Goal: Information Seeking & Learning: Check status

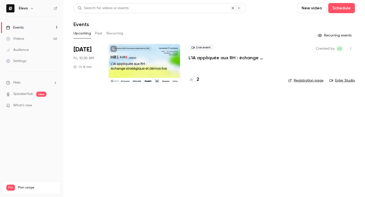
click at [103, 34] on div "Upcoming Past Recurring" at bounding box center [213, 33] width 281 height 8
click at [100, 35] on button "Past" at bounding box center [98, 33] width 7 height 8
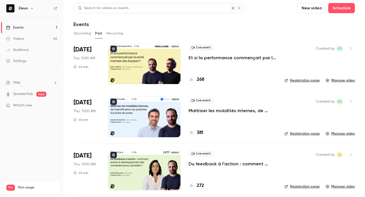
click at [187, 59] on li "Sep 16 Tue, 11:00 AM 45 min Live event Et si la performance commençait par la s…" at bounding box center [213, 67] width 281 height 47
click at [188, 57] on p "Et si la performance commençait par la santé mentale des équipes ?" at bounding box center [232, 58] width 88 height 6
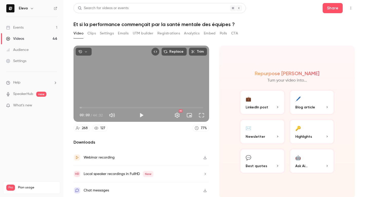
click at [160, 33] on button "Registrations" at bounding box center [168, 33] width 23 height 8
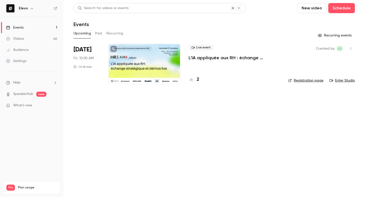
click at [98, 31] on button "Past" at bounding box center [98, 33] width 7 height 8
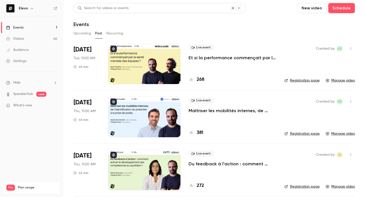
click at [192, 58] on p "Et si la performance commençait par la santé mentale des équipes ?" at bounding box center [232, 58] width 88 height 6
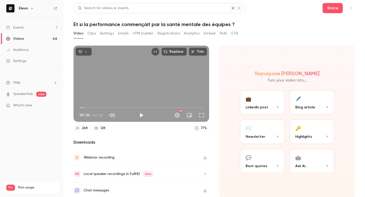
click at [167, 31] on button "Registrations" at bounding box center [168, 33] width 23 height 8
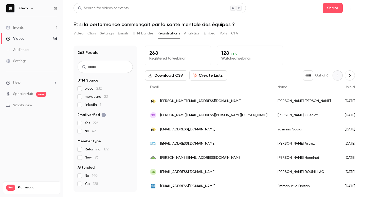
click at [192, 32] on button "Analytics" at bounding box center [192, 33] width 16 height 8
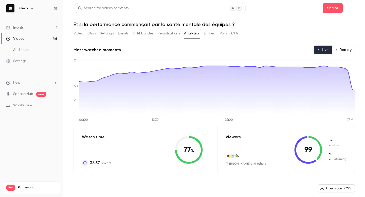
click at [141, 34] on button "UTM builder" at bounding box center [143, 33] width 21 height 8
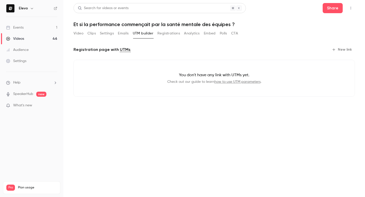
click at [118, 33] on button "Emails" at bounding box center [123, 33] width 11 height 8
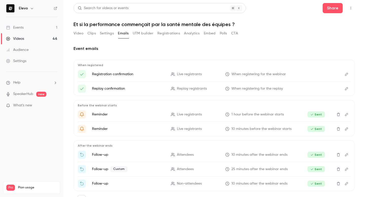
click at [172, 128] on icon "{{ event_name }} commence dans 10 minutes" at bounding box center [173, 129] width 4 height 4
click at [314, 170] on span "Sent" at bounding box center [315, 169] width 17 height 6
click at [344, 170] on icon "Edit" at bounding box center [346, 169] width 4 height 4
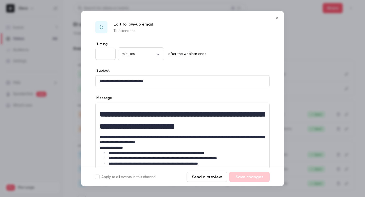
click at [125, 32] on p "To attendees" at bounding box center [132, 30] width 39 height 5
click at [276, 16] on icon "Close" at bounding box center [276, 18] width 6 height 4
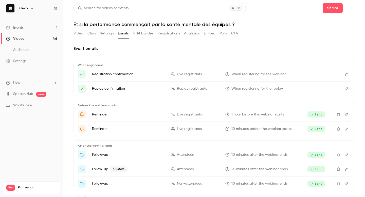
click at [104, 169] on p "Follow-up Custom" at bounding box center [128, 169] width 73 height 6
click at [116, 169] on span "Custom" at bounding box center [118, 169] width 17 height 6
click at [173, 170] on icon "Une dernier chose… votre cadeau 🎁" at bounding box center [173, 168] width 4 height 3
click at [181, 170] on span "Attendees" at bounding box center [185, 169] width 17 height 5
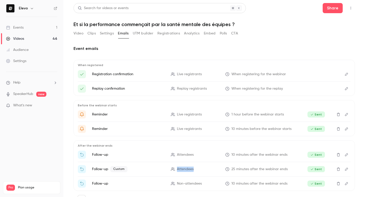
click at [181, 170] on span "Attendees" at bounding box center [185, 169] width 17 height 5
click at [80, 36] on button "Video" at bounding box center [78, 33] width 10 height 8
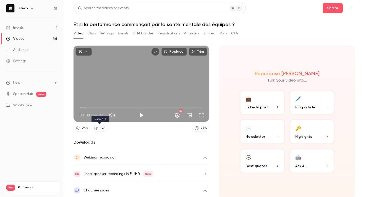
click at [104, 128] on div "128" at bounding box center [102, 128] width 5 height 5
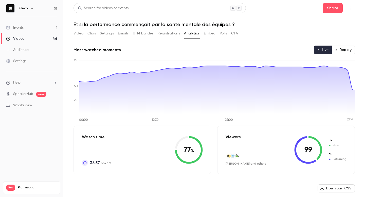
click at [257, 163] on link "and others" at bounding box center [258, 163] width 16 height 3
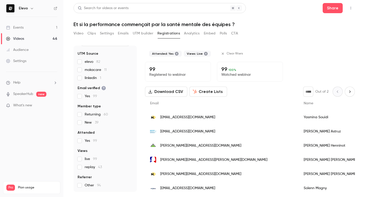
click at [231, 71] on span "100 %" at bounding box center [232, 70] width 8 height 4
click at [235, 80] on div "99 100 % Watched webinar" at bounding box center [250, 72] width 66 height 20
click at [160, 73] on p "Registered to webinar" at bounding box center [177, 74] width 57 height 5
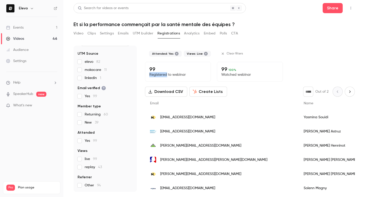
click at [160, 73] on p "Registered to webinar" at bounding box center [177, 74] width 57 height 5
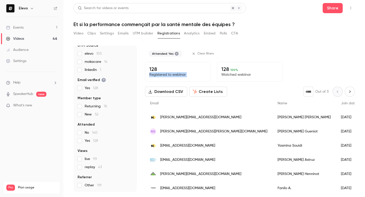
scroll to position [35, 0]
click at [126, 34] on button "Emails" at bounding box center [123, 33] width 11 height 8
